Goal: Task Accomplishment & Management: Use online tool/utility

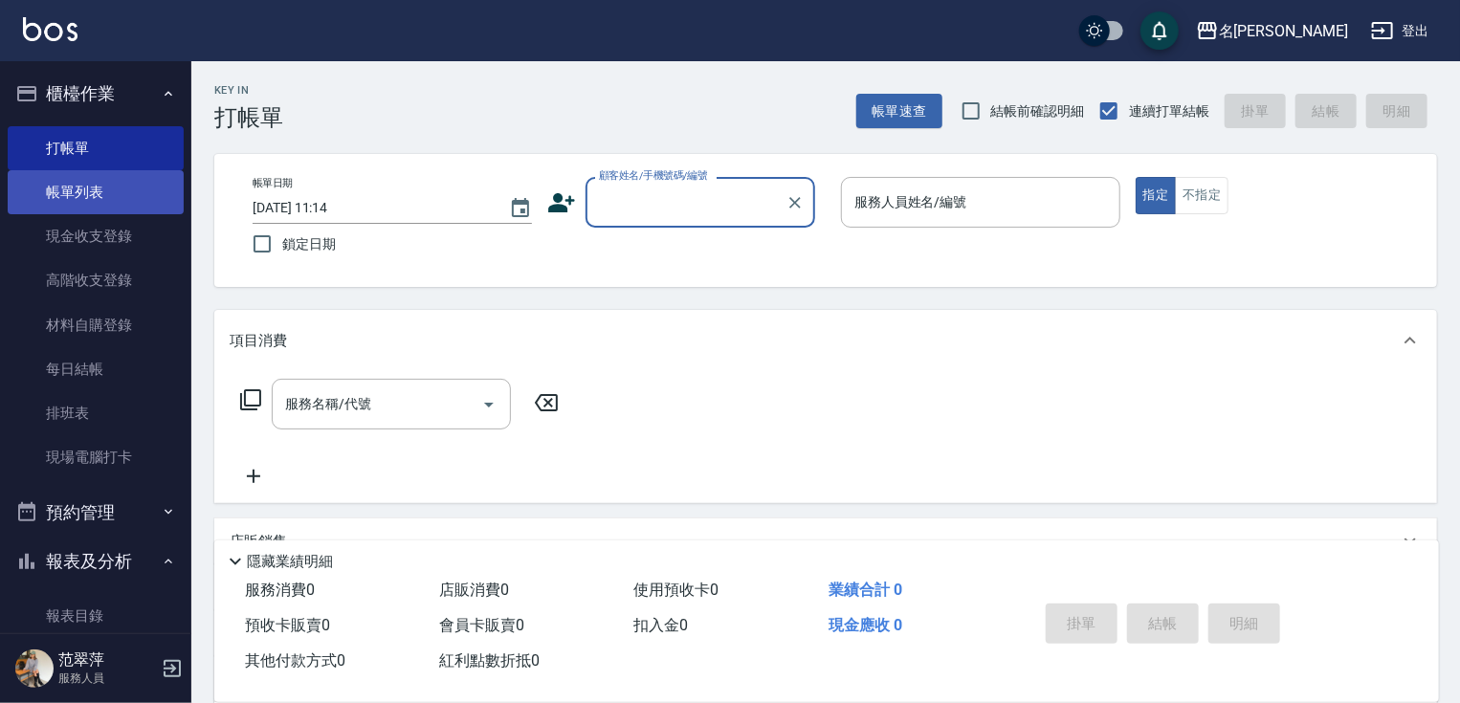
click at [100, 198] on link "帳單列表" at bounding box center [96, 192] width 176 height 44
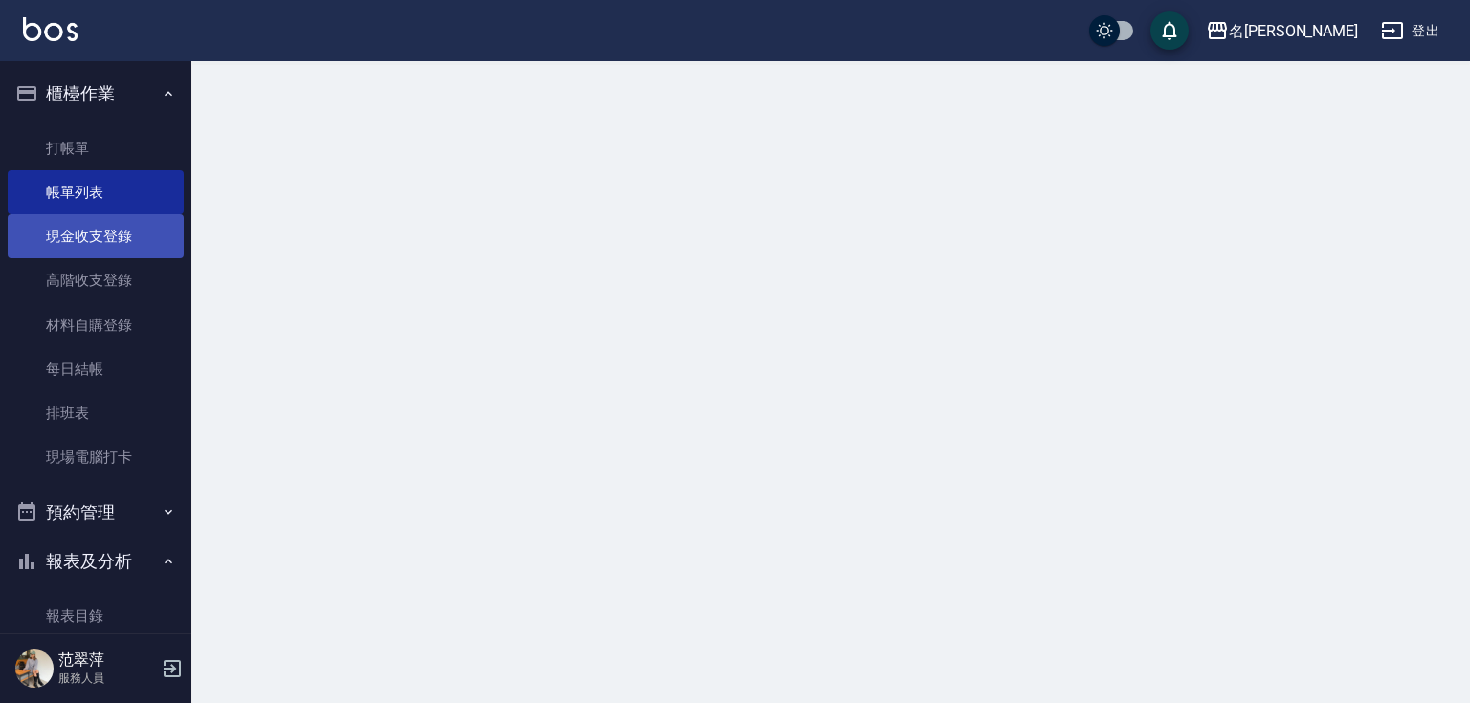
click at [94, 238] on link "現金收支登錄" at bounding box center [96, 236] width 176 height 44
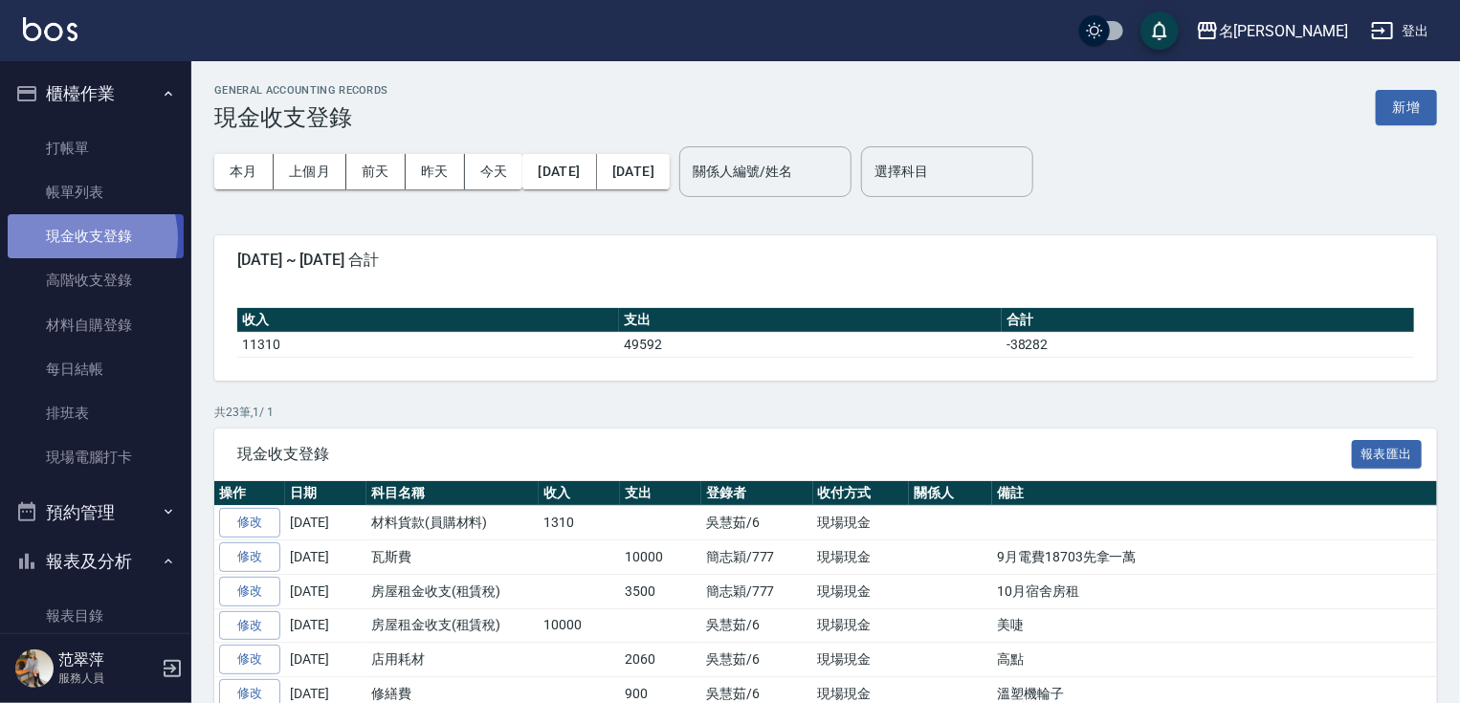
click at [77, 238] on link "現金收支登錄" at bounding box center [96, 236] width 176 height 44
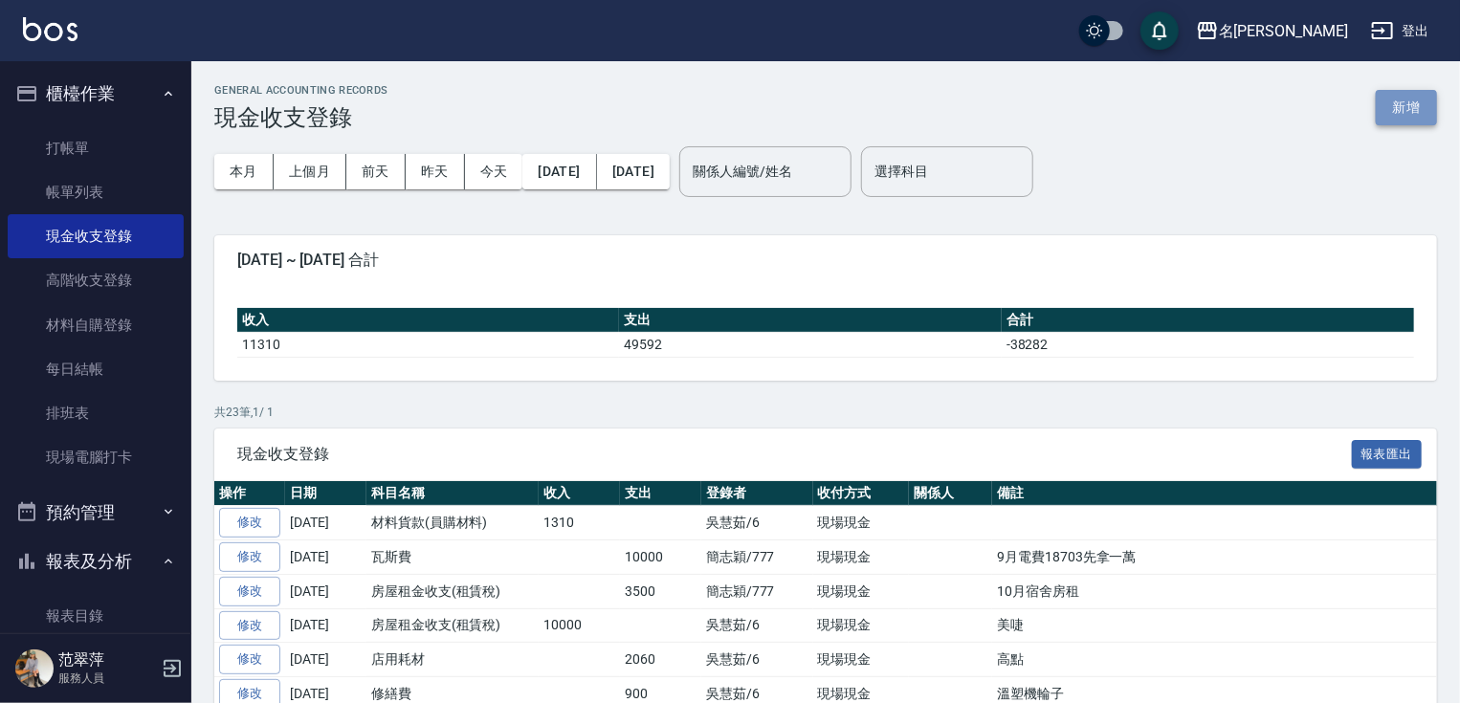
click at [1389, 115] on button "新增" at bounding box center [1406, 107] width 61 height 35
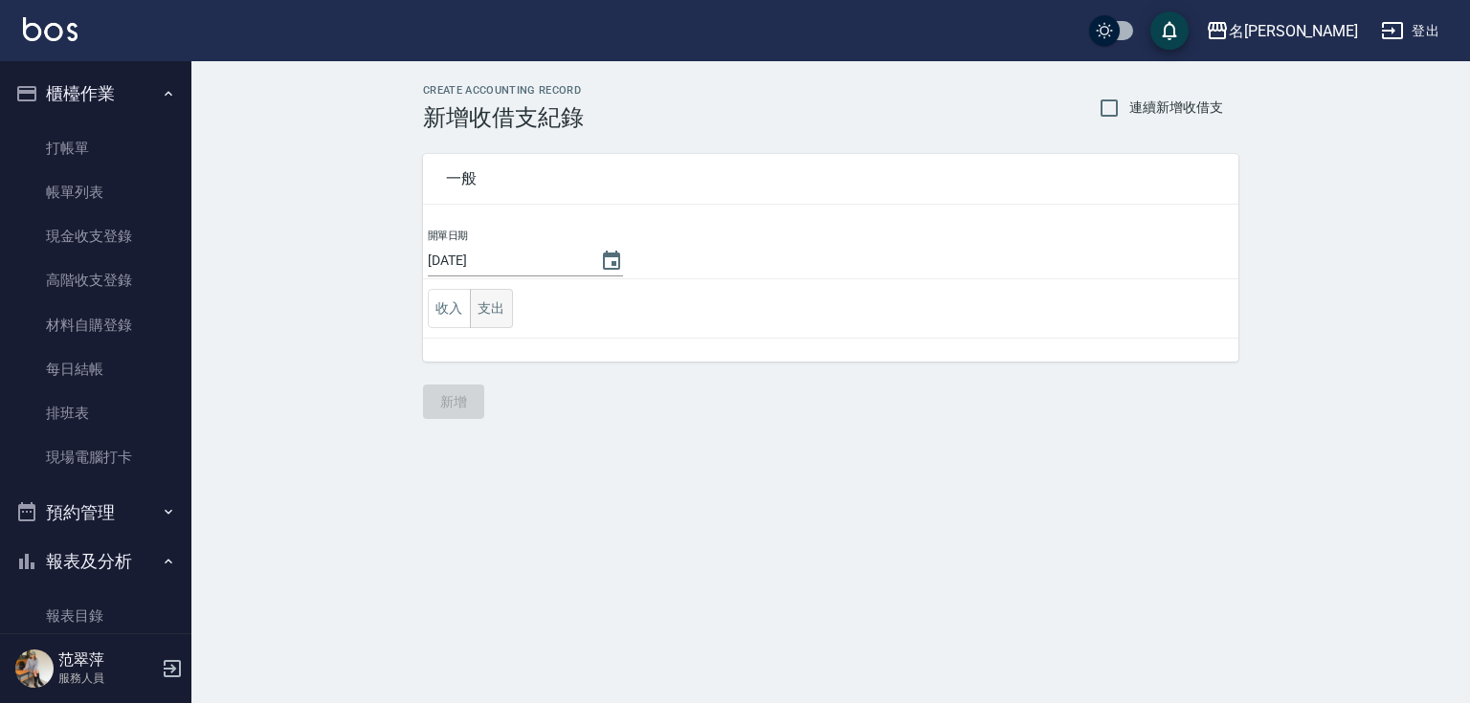
click at [490, 312] on button "支出" at bounding box center [491, 308] width 43 height 39
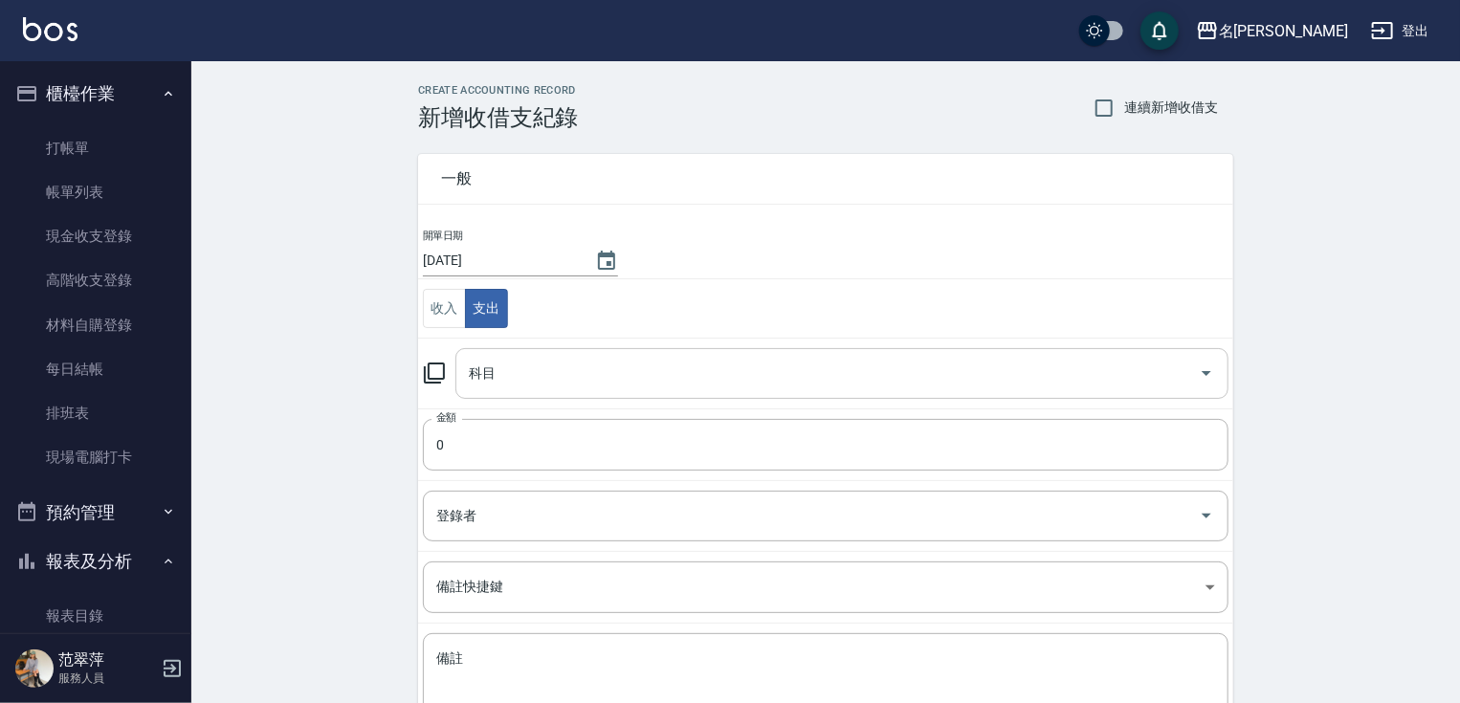
click at [538, 377] on input "科目" at bounding box center [827, 373] width 727 height 33
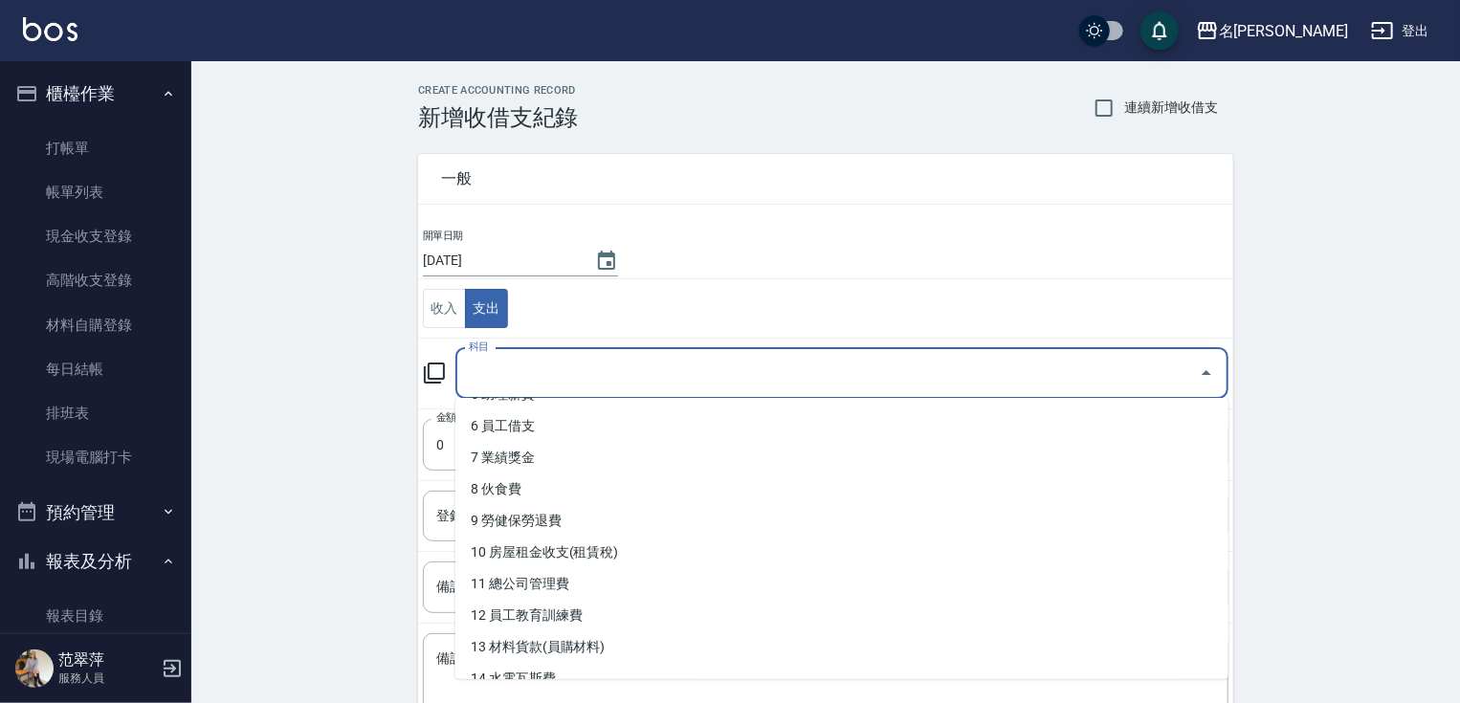
scroll to position [211, 0]
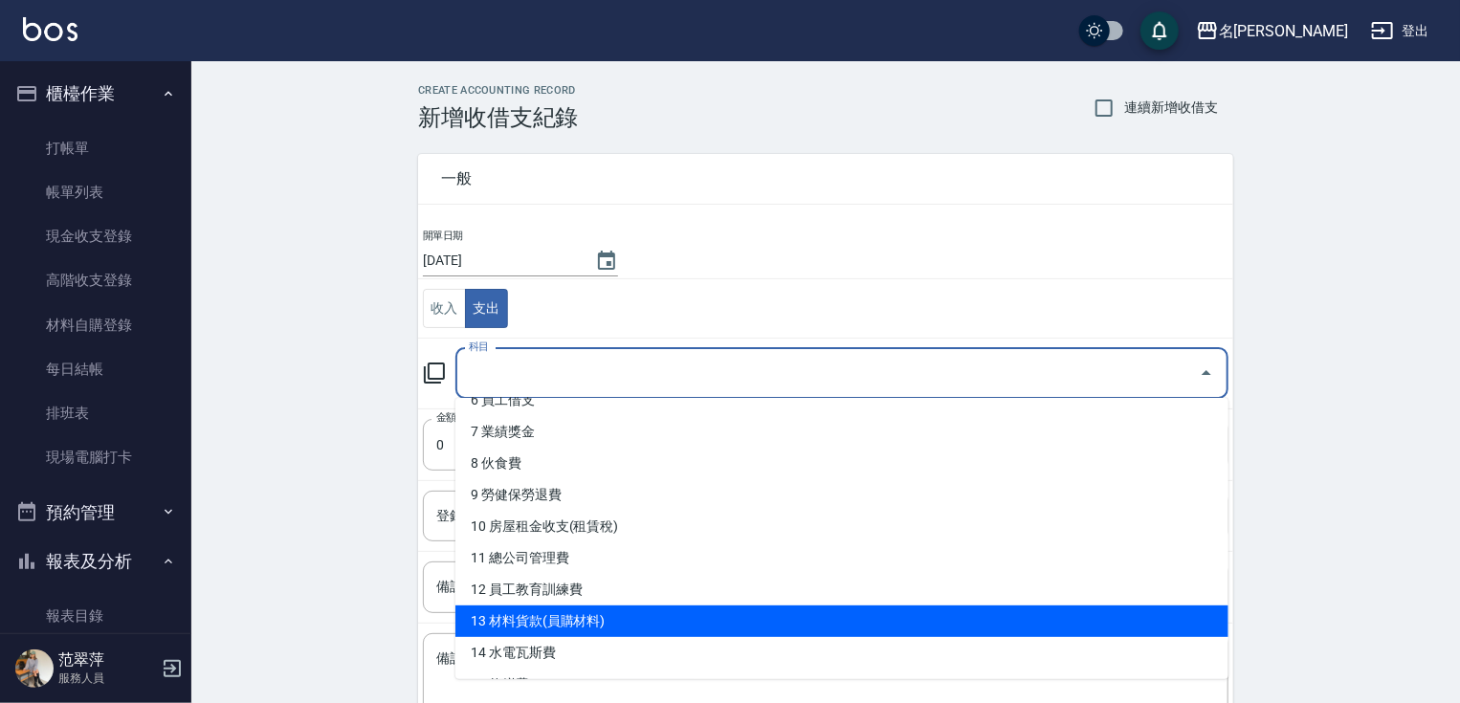
click at [596, 625] on li "13 材料貨款(員購材料)" at bounding box center [841, 622] width 773 height 32
type input "13 材料貨款(員購材料)"
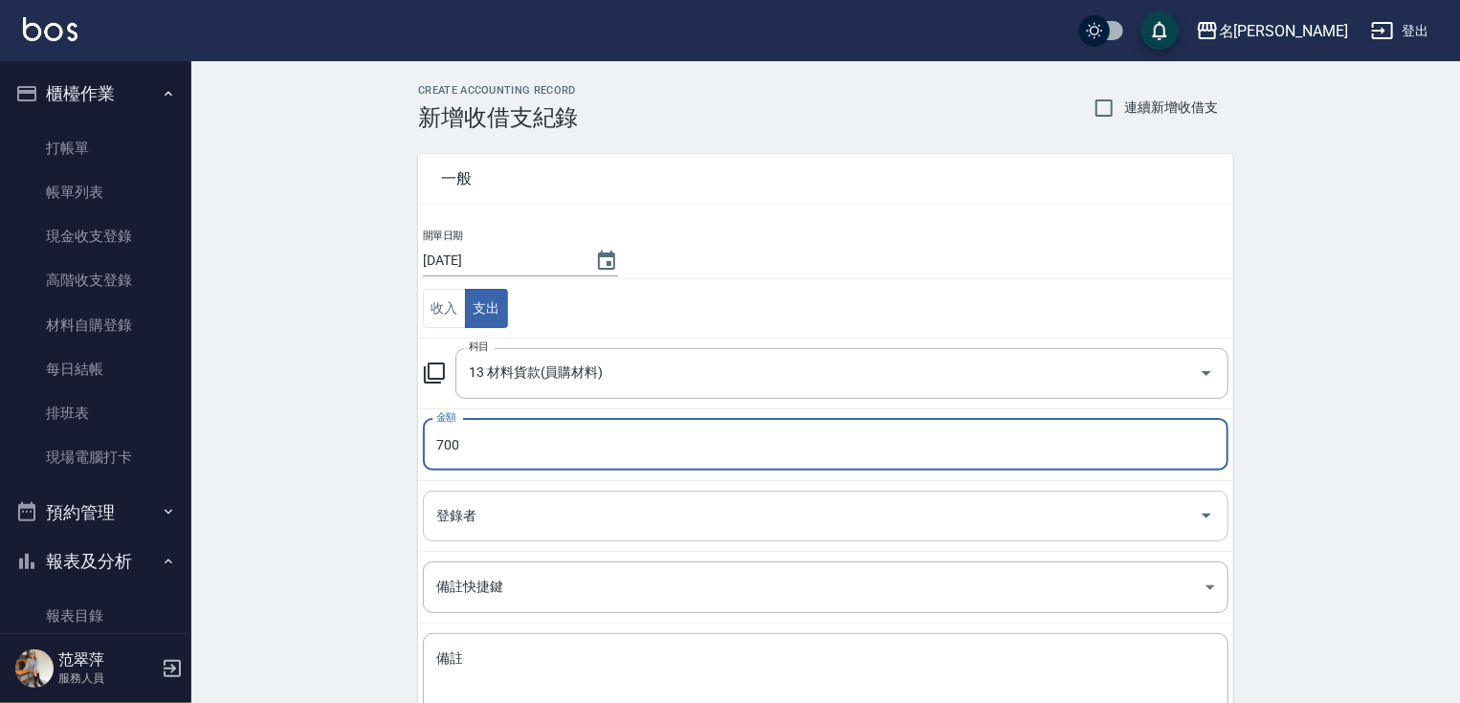
type input "700"
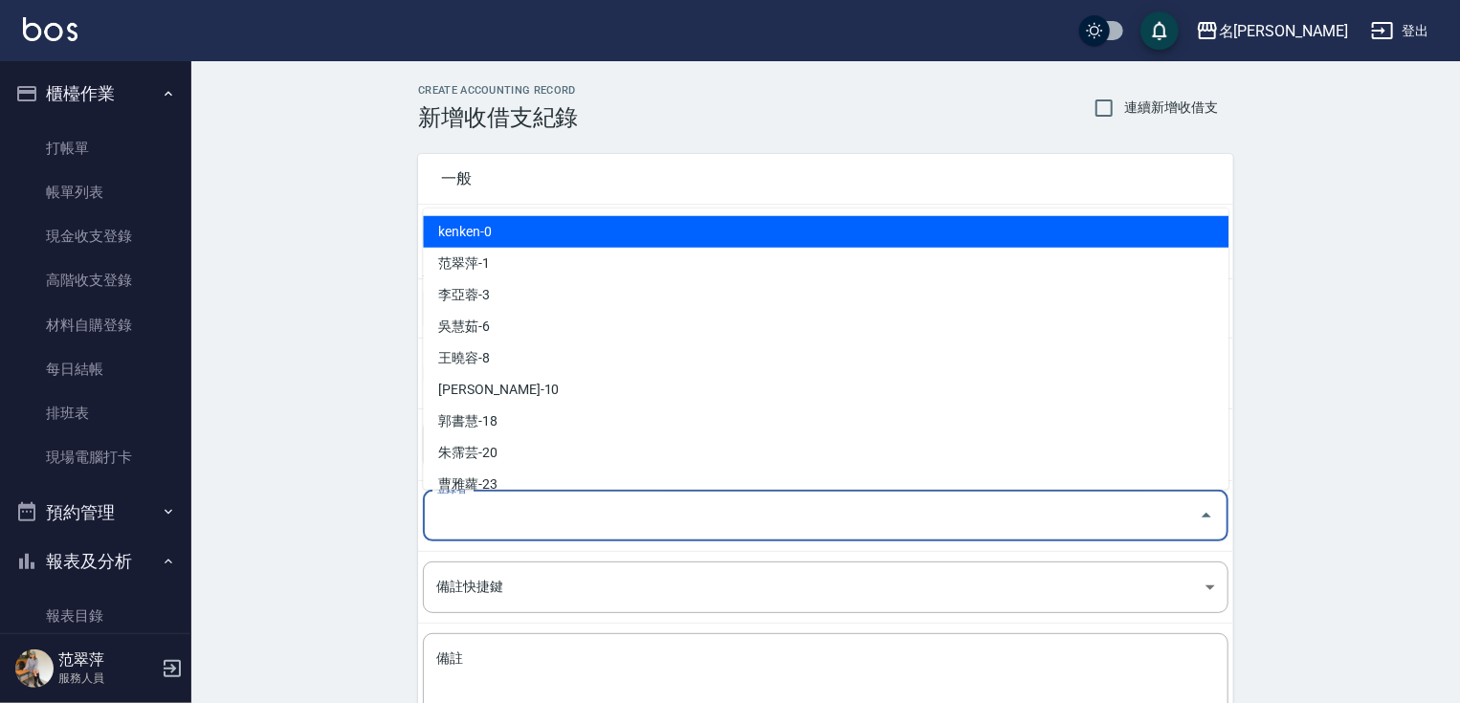
click at [514, 530] on input "登錄者" at bounding box center [812, 516] width 760 height 33
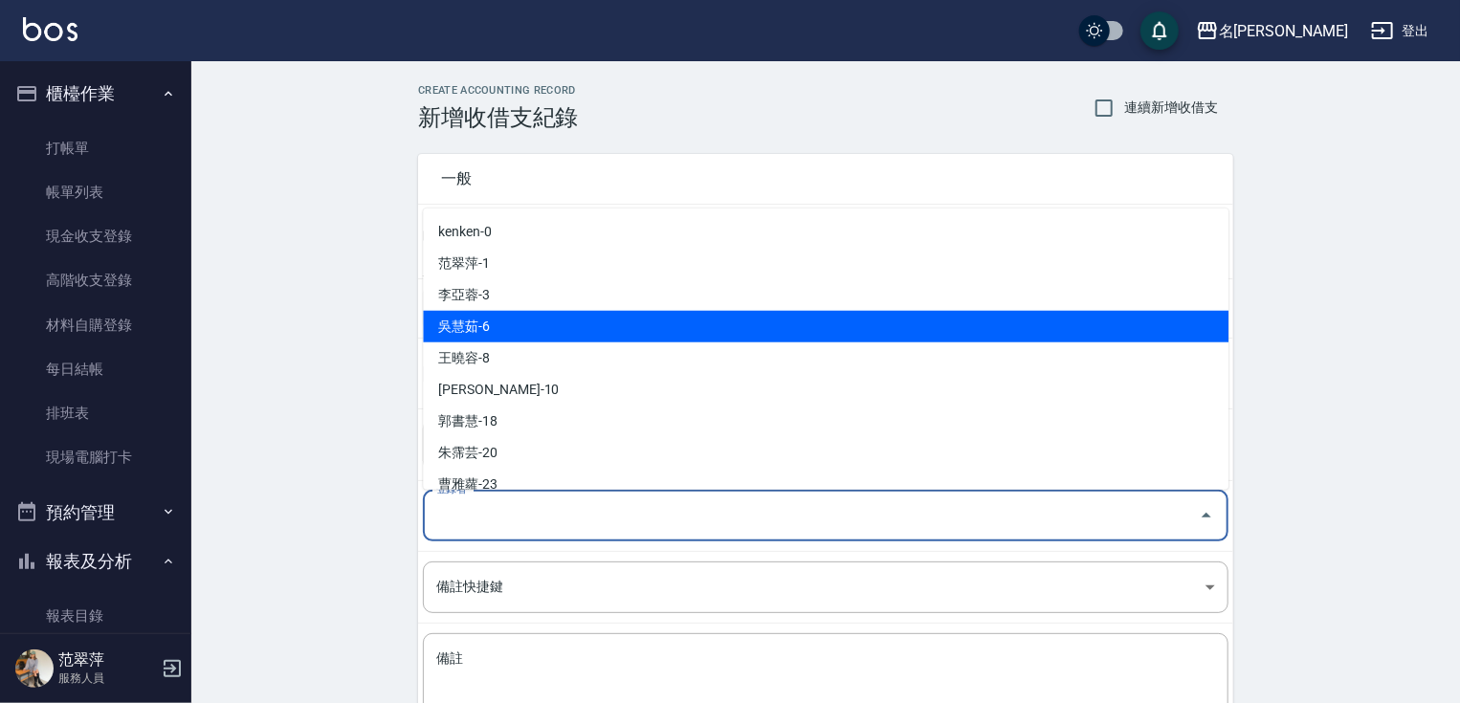
click at [566, 337] on li "吳慧茹-6" at bounding box center [826, 327] width 806 height 32
type input "吳慧茹-6"
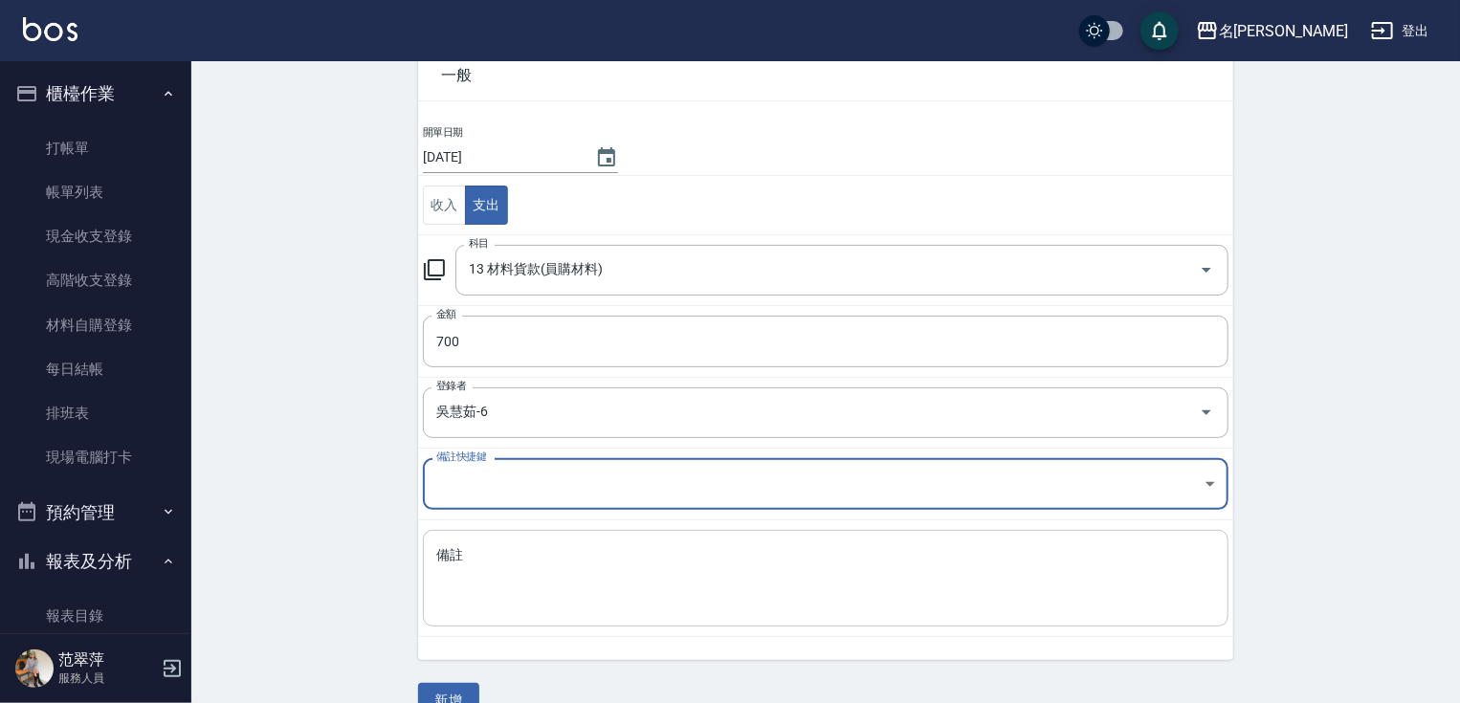
scroll to position [131, 0]
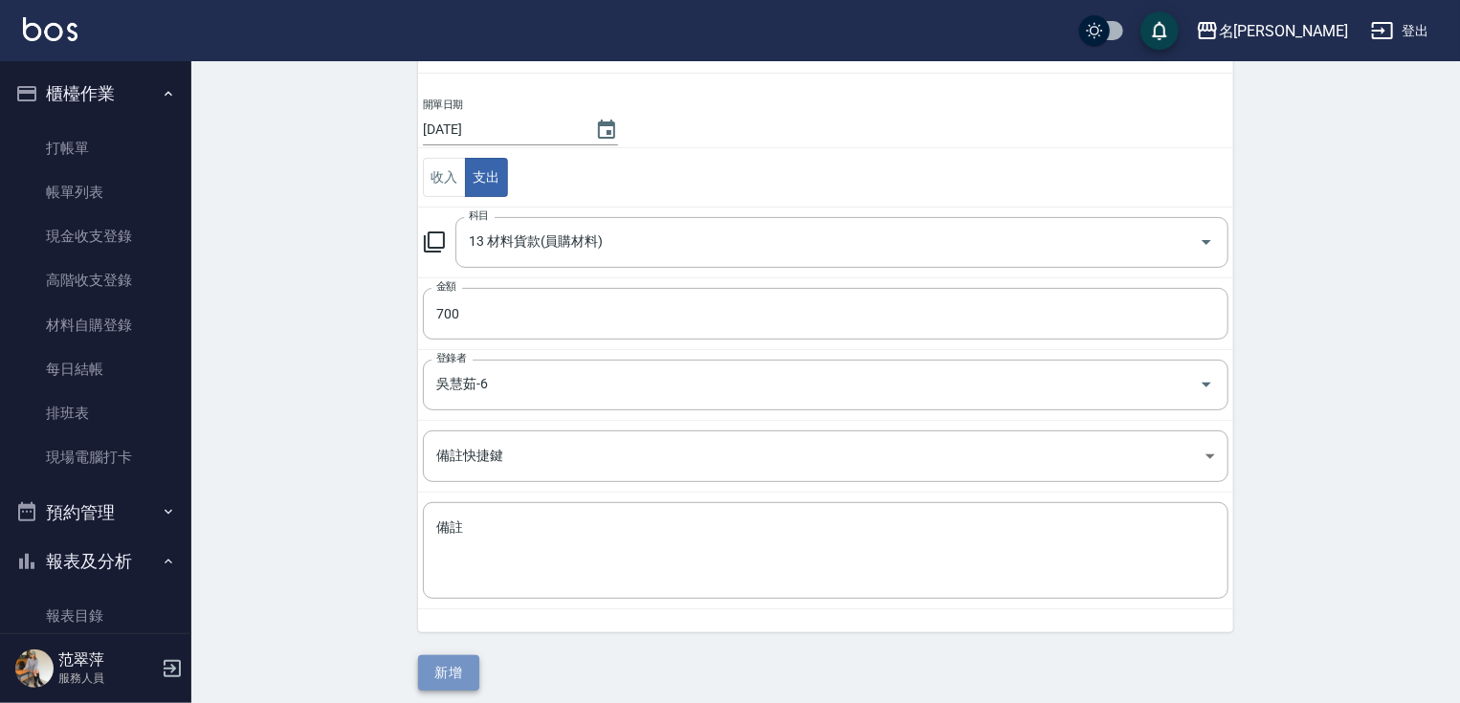
click at [440, 679] on button "新增" at bounding box center [448, 672] width 61 height 35
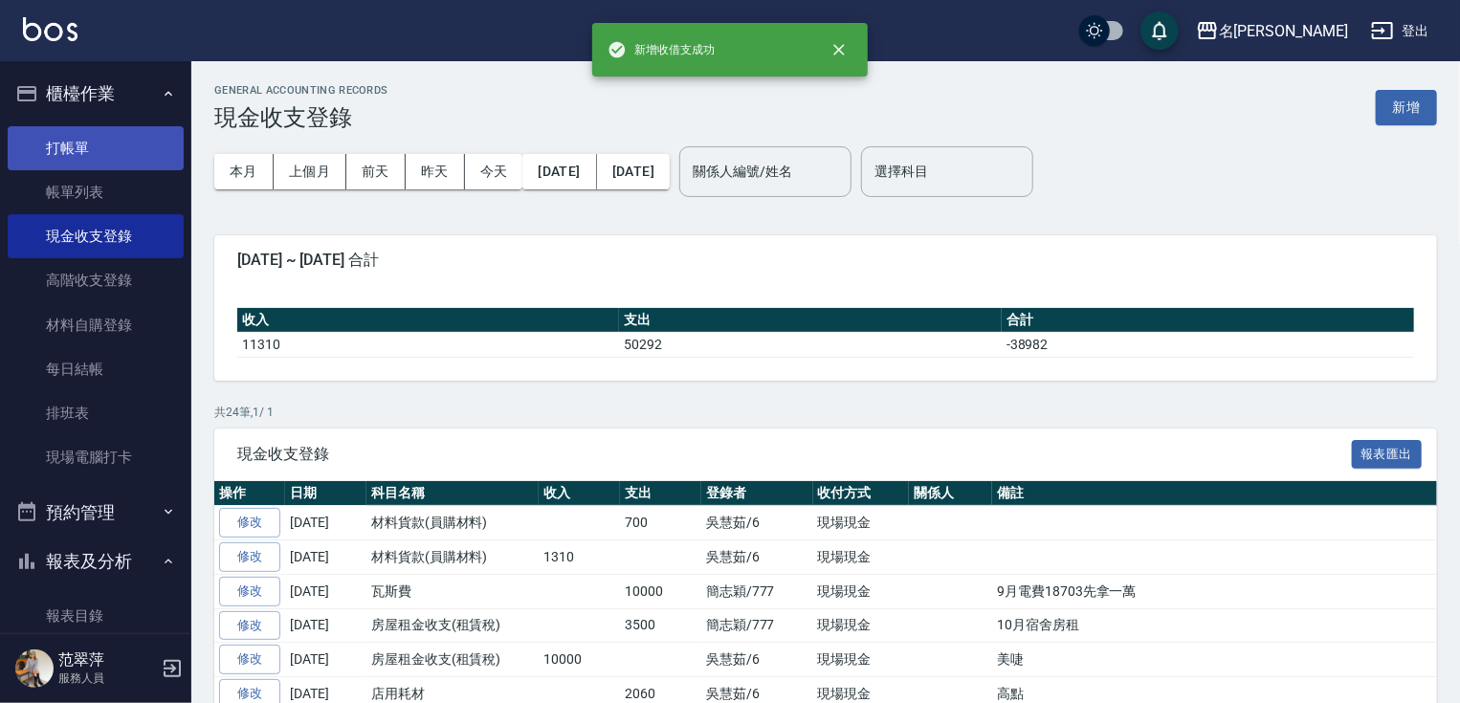
click at [58, 154] on link "打帳單" at bounding box center [96, 148] width 176 height 44
